Goal: Transaction & Acquisition: Purchase product/service

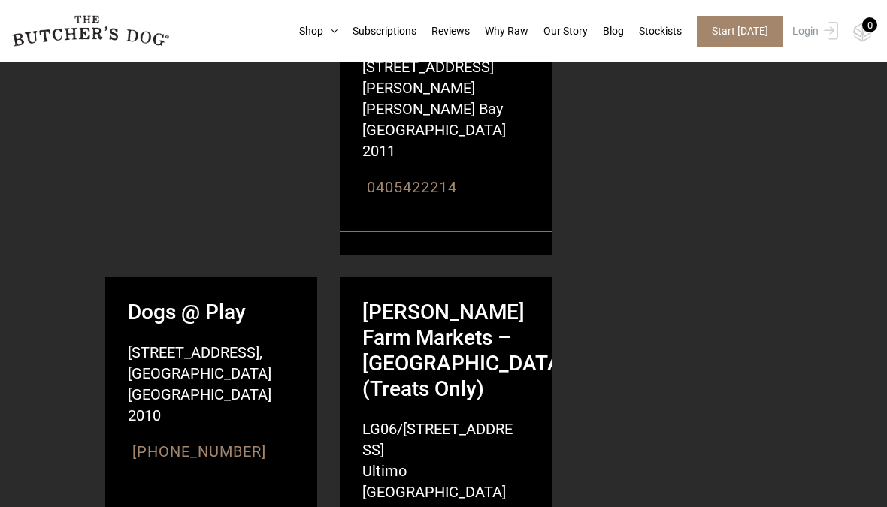
scroll to position [2010, 0]
click at [299, 33] on link "Shop" at bounding box center [310, 31] width 53 height 16
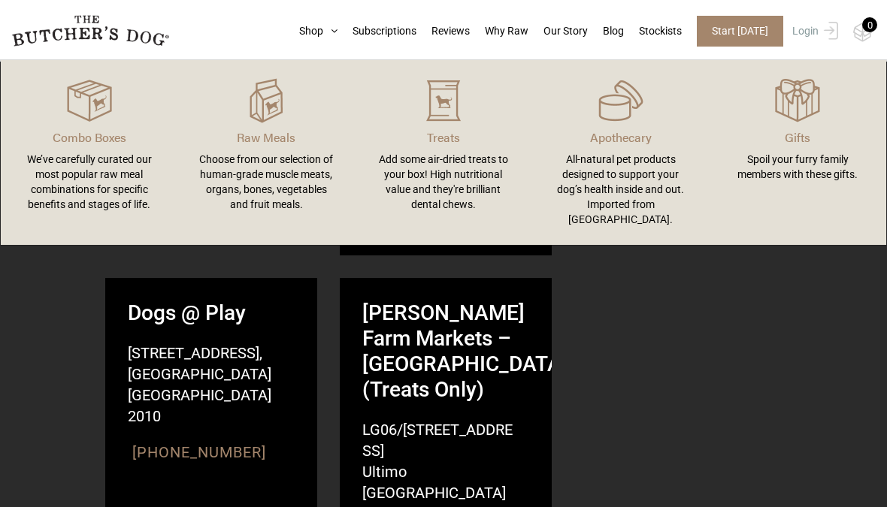
click at [244, 176] on div "Choose from our selection of human-grade muscle meats, organs, bones, vegetable…" at bounding box center [266, 182] width 141 height 60
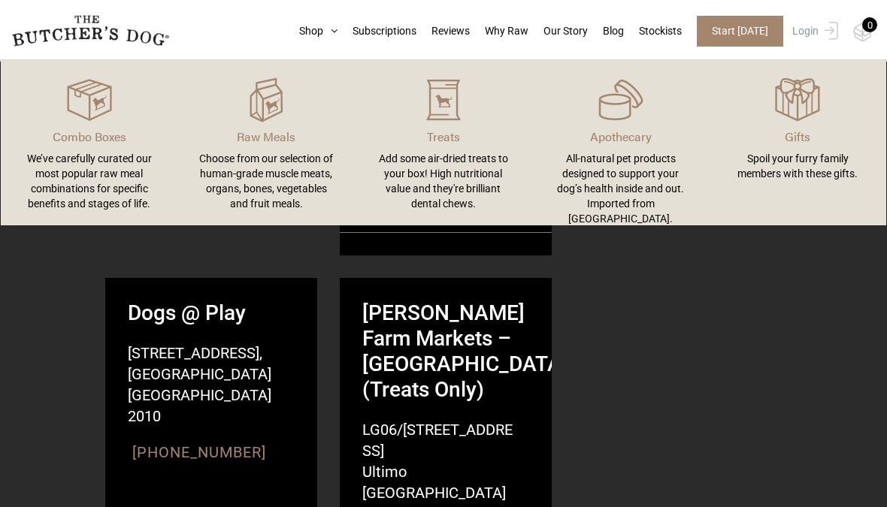
click at [247, 135] on p "Raw Meals" at bounding box center [266, 137] width 141 height 18
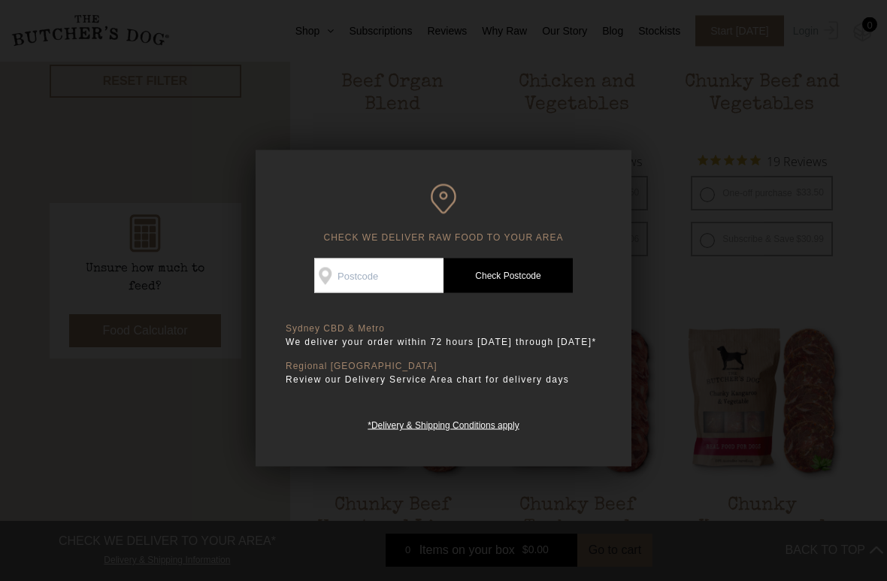
scroll to position [558, 0]
click at [340, 280] on input "Check Availability At" at bounding box center [378, 276] width 129 height 35
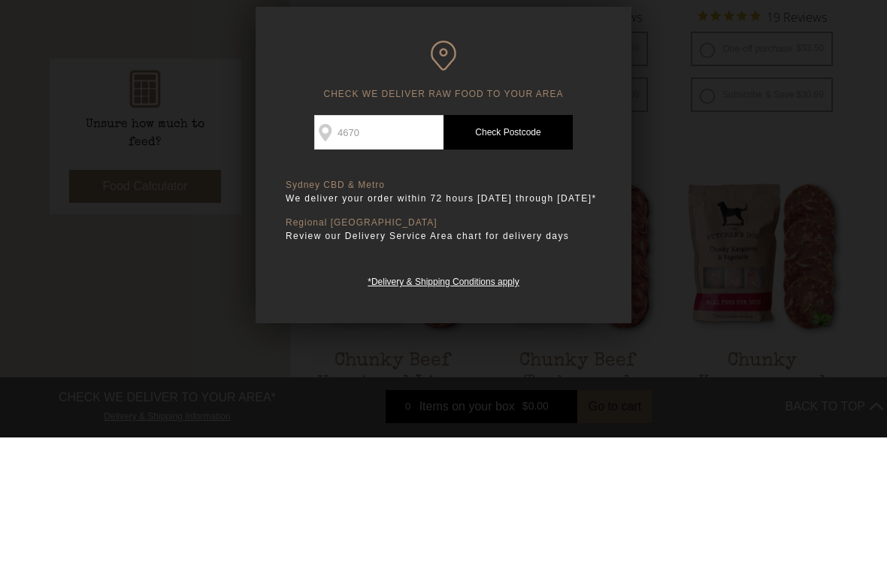
type input "4670"
click at [501, 259] on link "Check Postcode" at bounding box center [507, 276] width 129 height 35
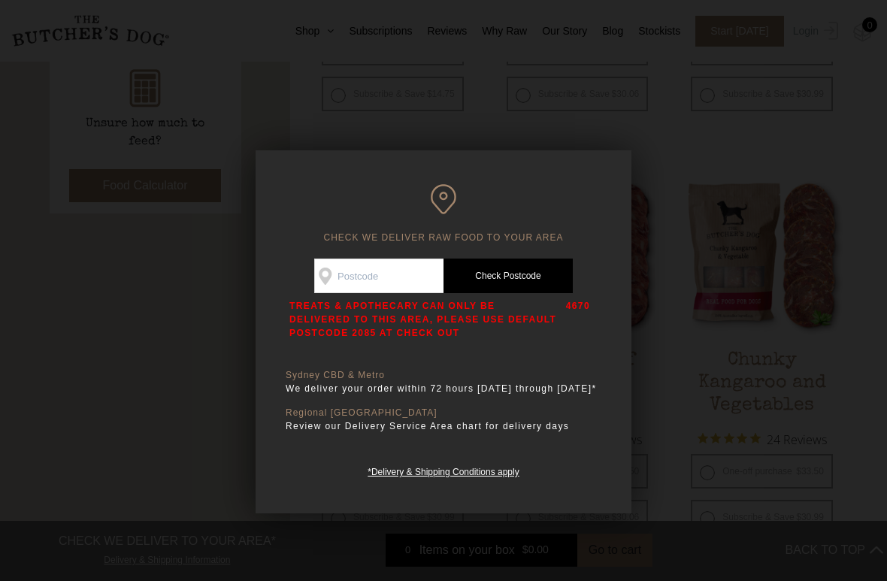
click at [350, 268] on input "Check Availability At" at bounding box center [378, 276] width 129 height 35
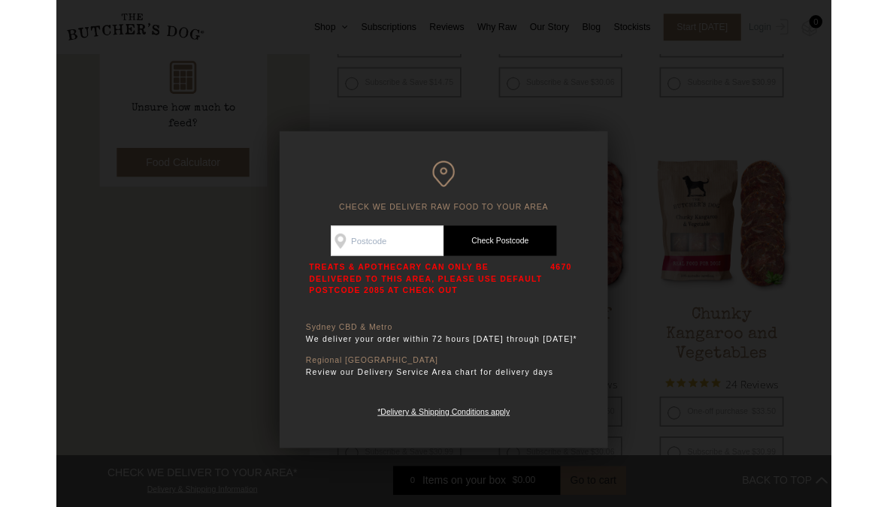
scroll to position [702, 0]
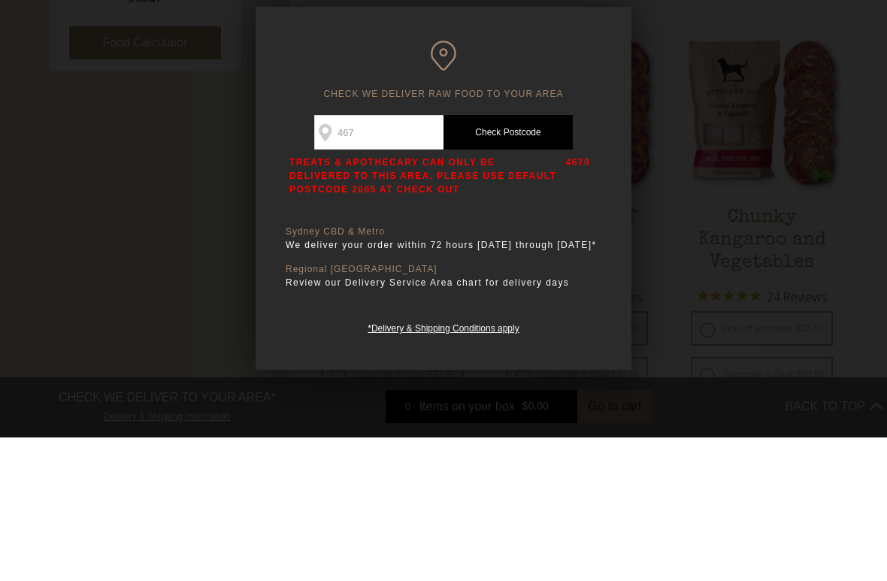
type input "4670"
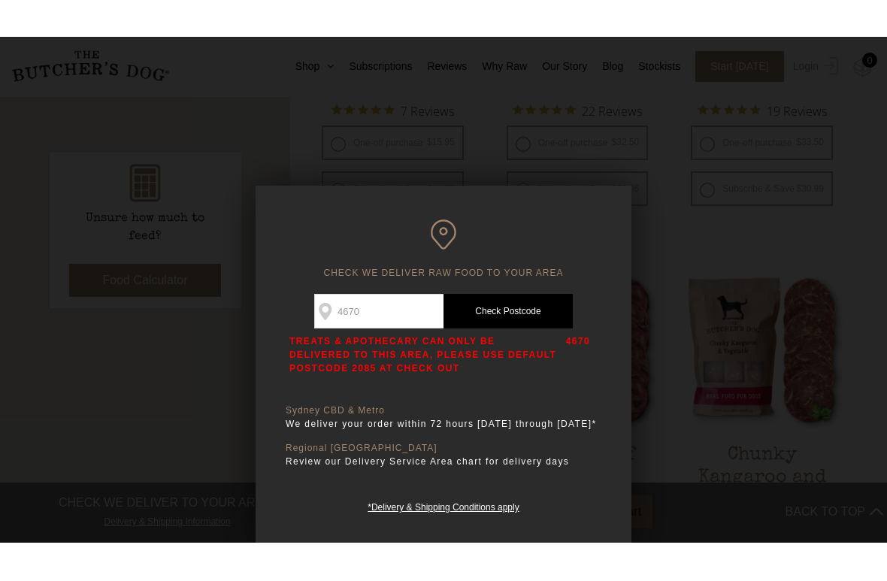
scroll to position [638, 0]
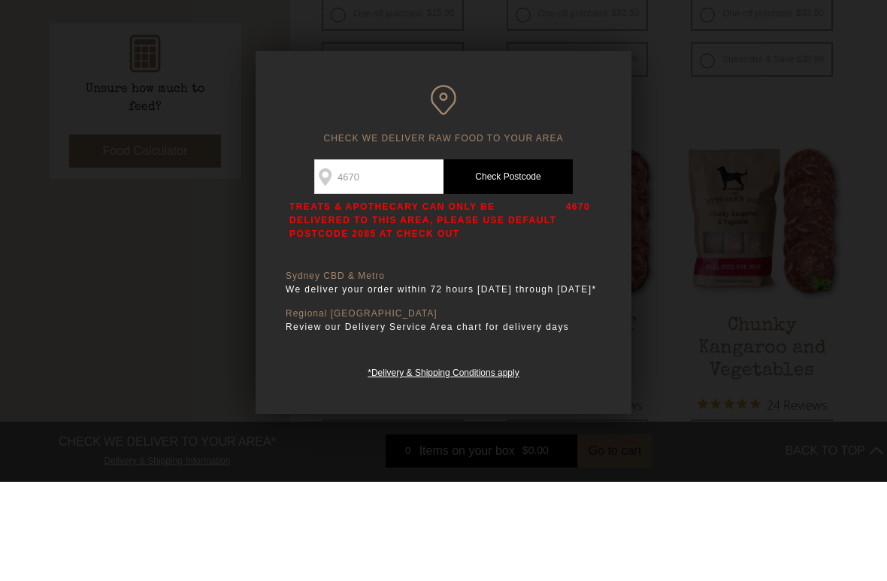
click at [673, 120] on div at bounding box center [443, 290] width 887 height 581
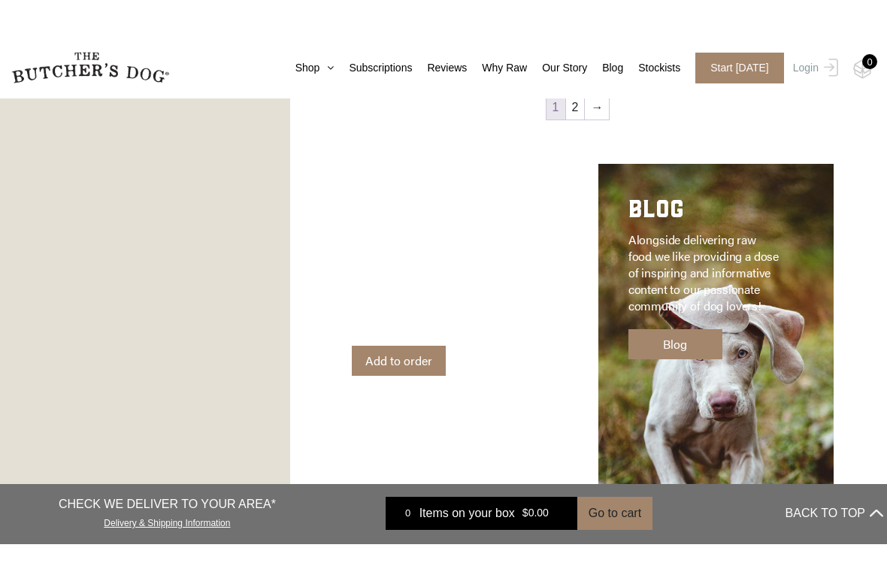
scroll to position [2107, 0]
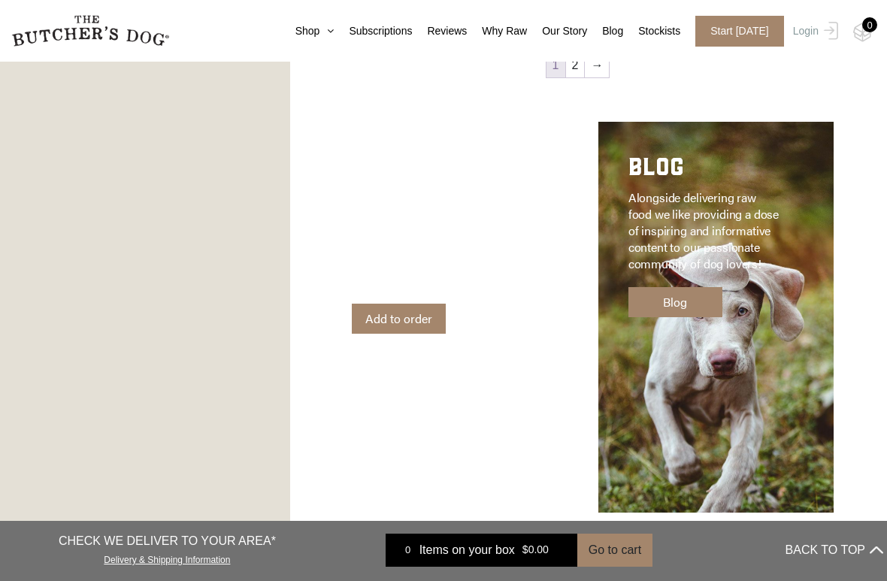
click at [598, 65] on link "→" at bounding box center [597, 65] width 24 height 24
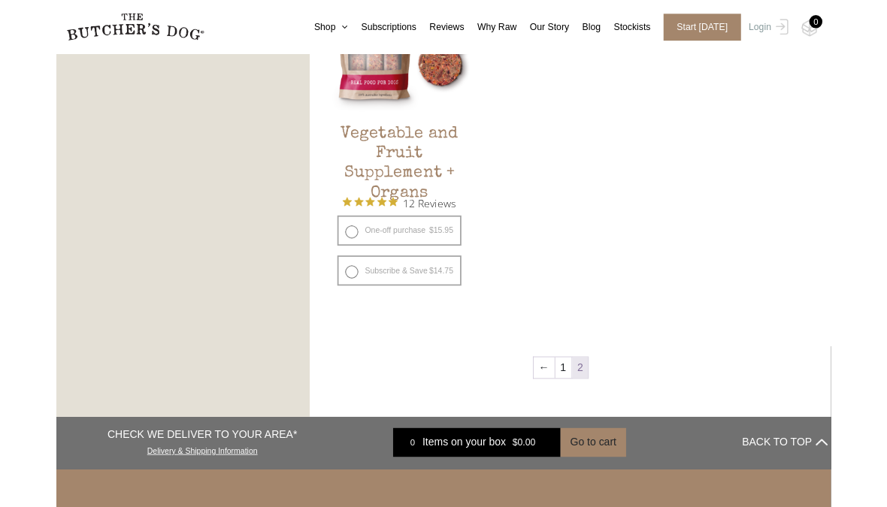
scroll to position [912, 0]
